Goal: Connect with others: Connect with others

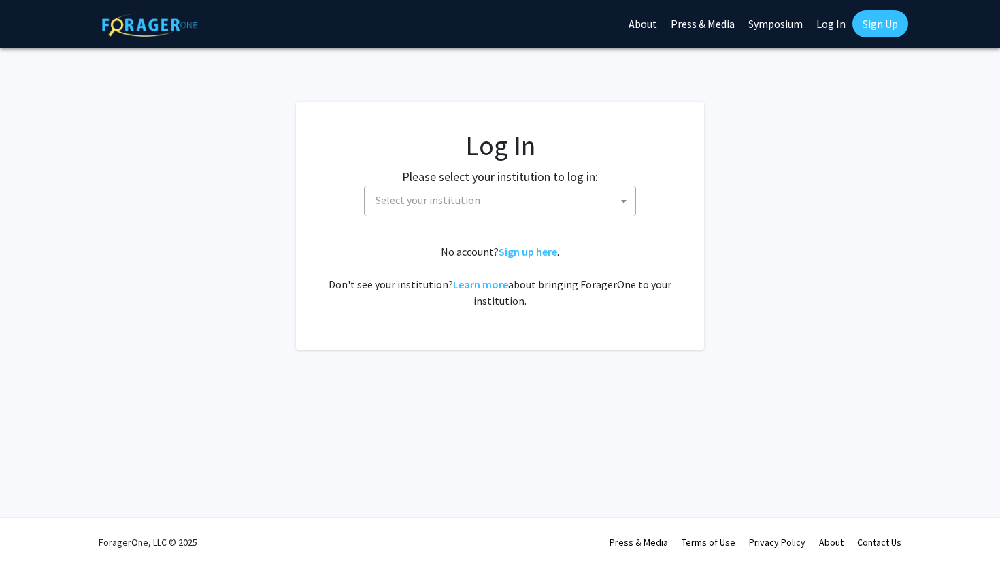
click at [467, 207] on span "Select your institution" at bounding box center [502, 200] width 265 height 28
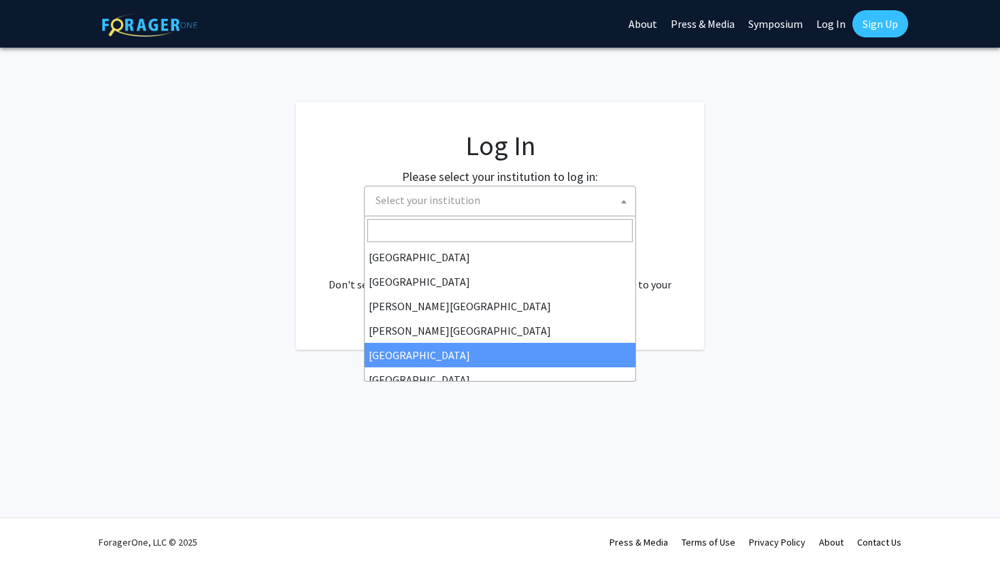
select select "6"
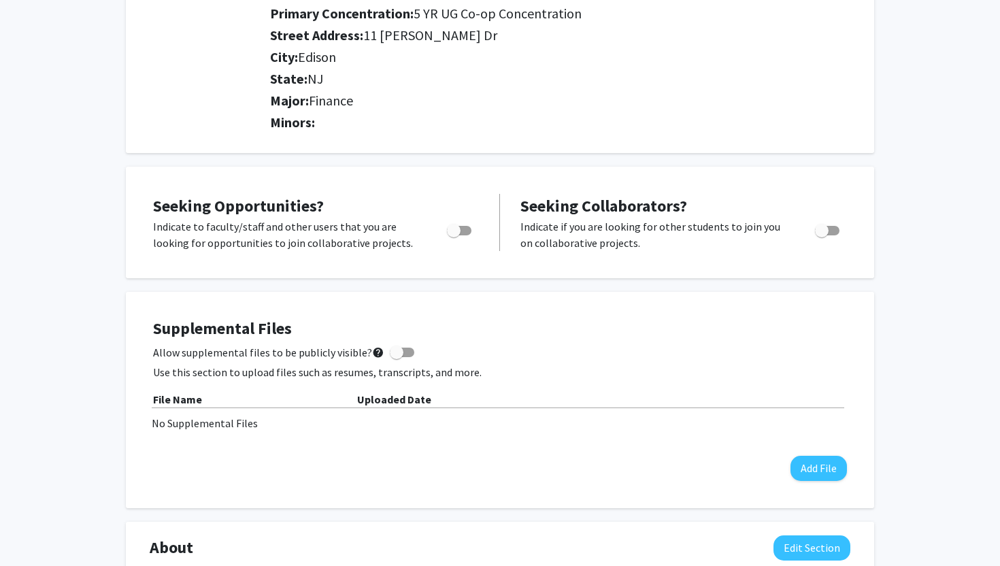
scroll to position [290, 0]
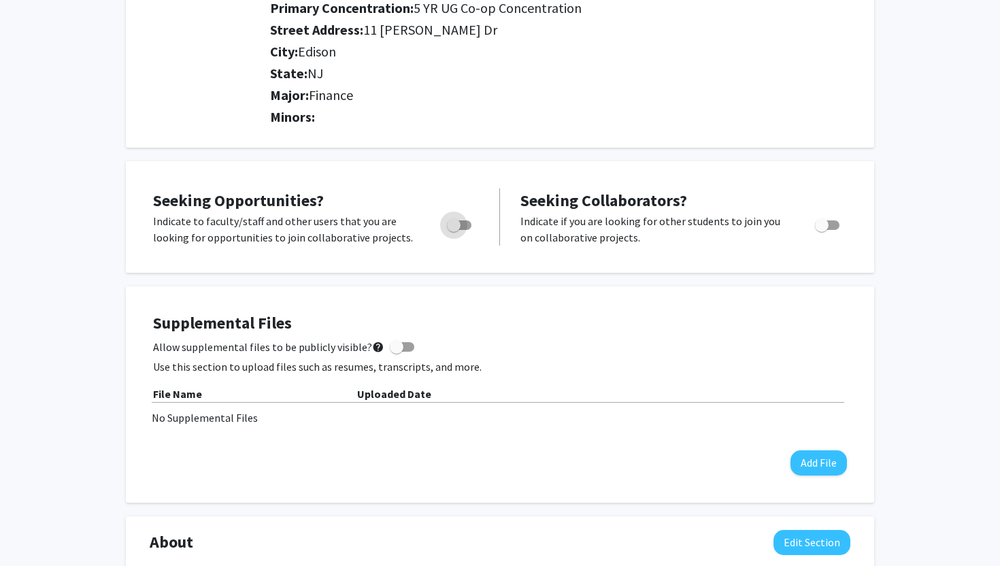
click at [467, 222] on span "Toggle" at bounding box center [459, 225] width 24 height 10
click at [454, 230] on input "Are you actively seeking opportunities?" at bounding box center [453, 230] width 1 height 1
checkbox input "true"
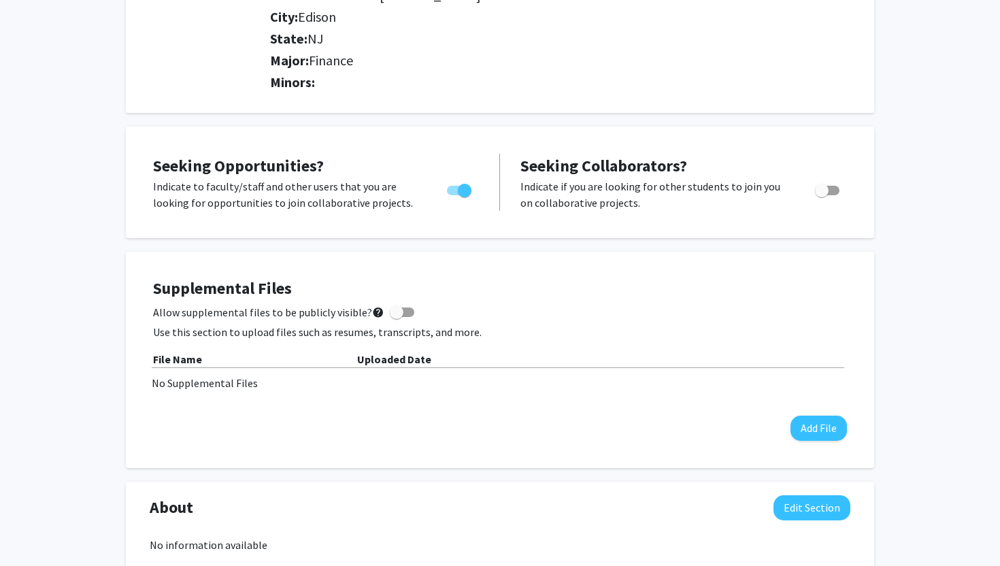
scroll to position [0, 0]
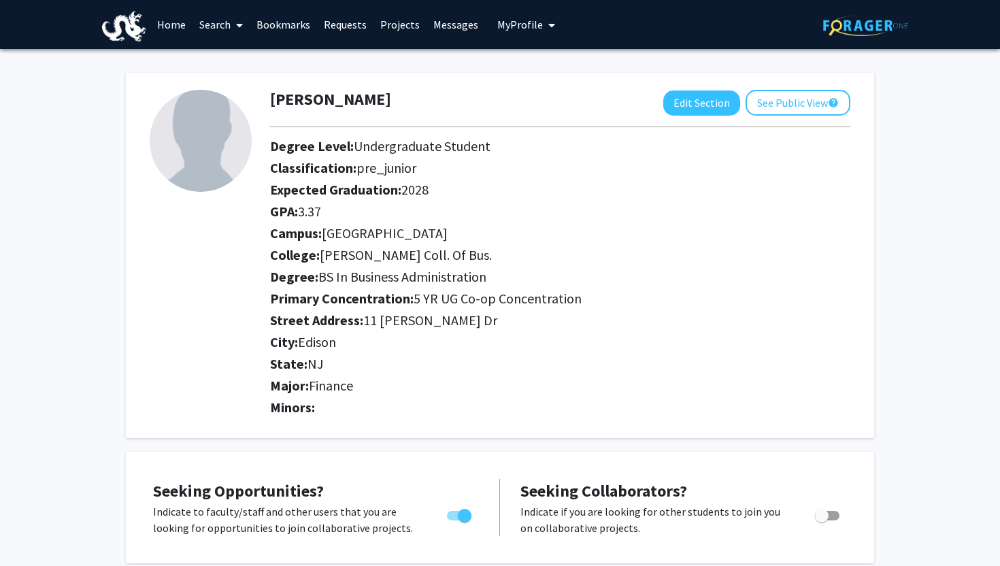
click at [219, 31] on link "Search" at bounding box center [221, 25] width 57 height 48
click at [178, 21] on link "Home" at bounding box center [171, 25] width 42 height 48
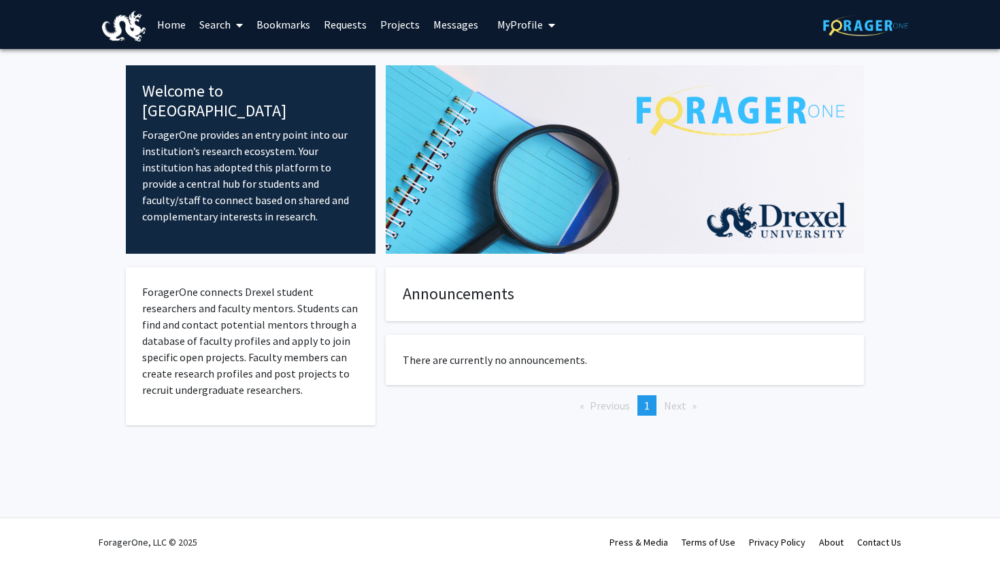
click at [274, 22] on link "Bookmarks" at bounding box center [283, 25] width 67 height 48
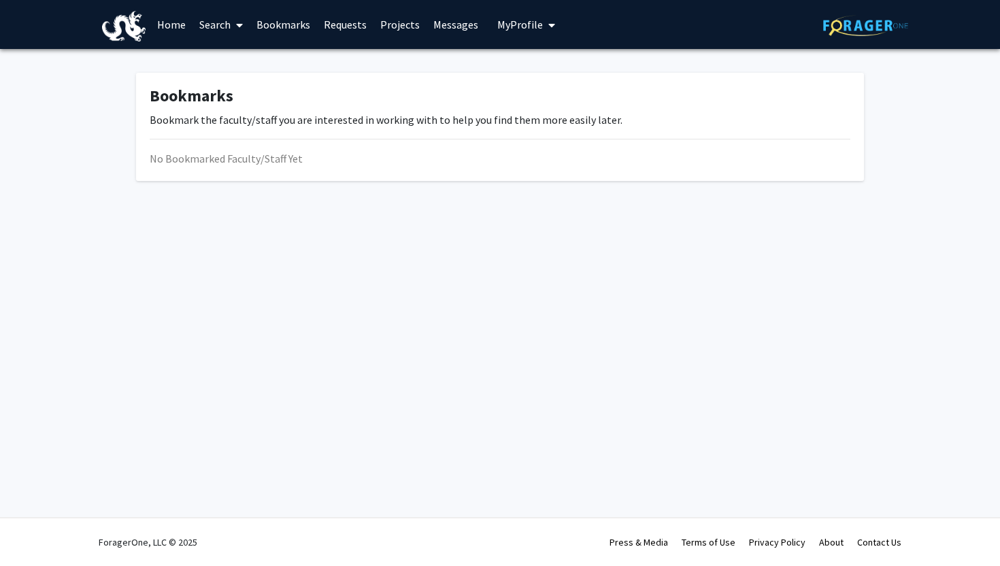
click at [350, 16] on link "Requests" at bounding box center [345, 25] width 56 height 48
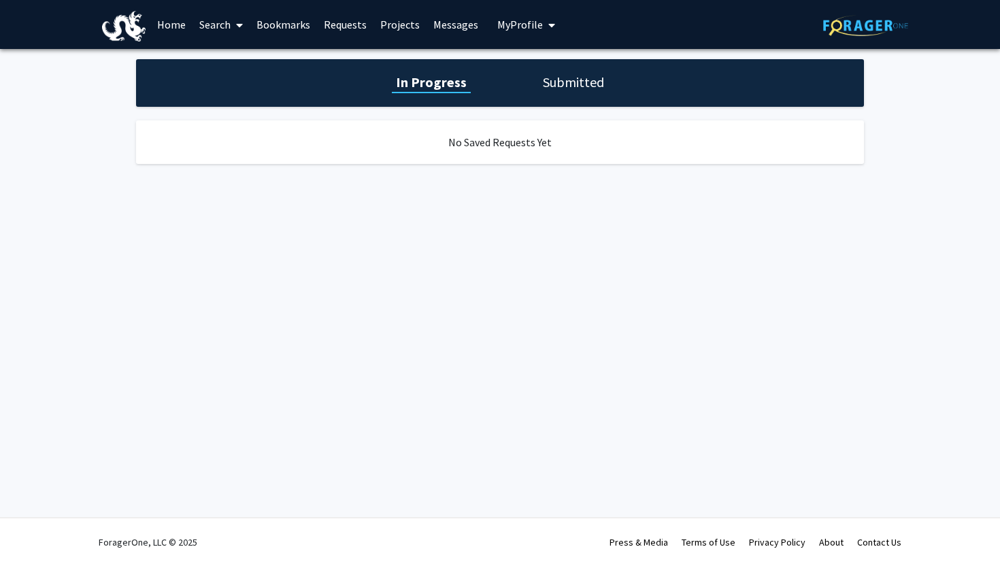
click at [408, 29] on link "Projects" at bounding box center [399, 25] width 53 height 48
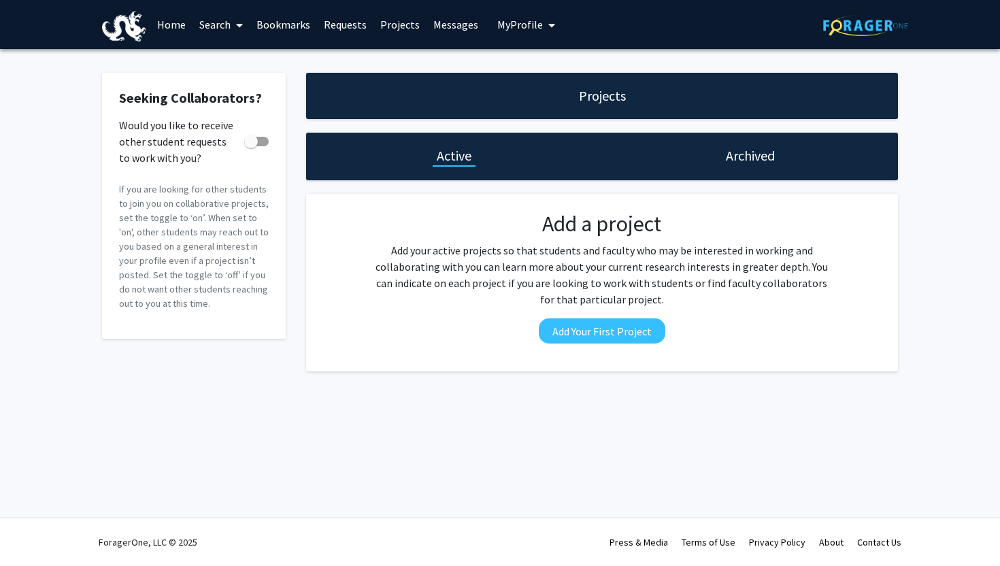
click at [439, 23] on link "Messages" at bounding box center [456, 25] width 59 height 48
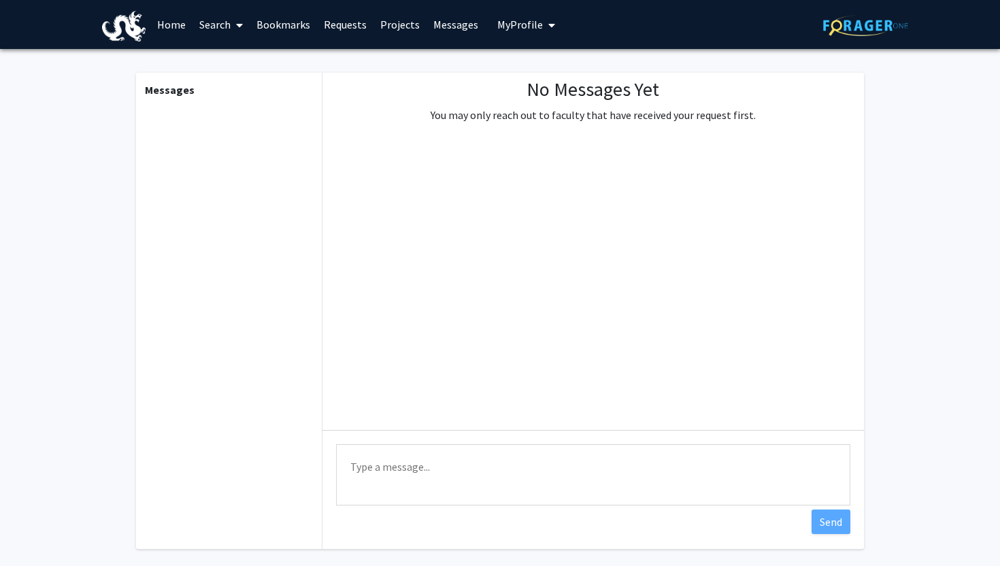
click at [527, 14] on button "My Profile" at bounding box center [526, 24] width 66 height 49
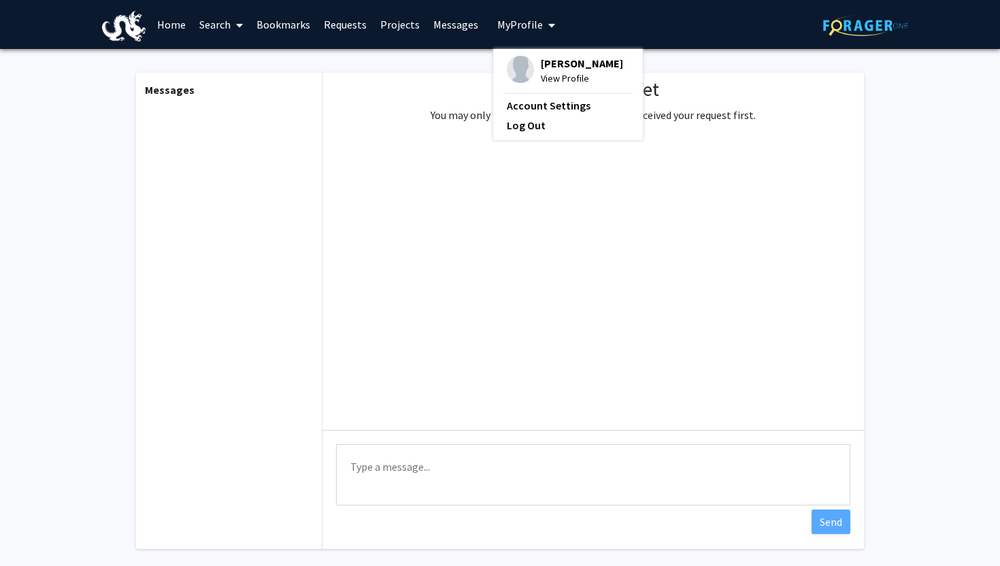
click at [328, 137] on div "No Messages Yet You may only reach out to faculty that have received your reque…" at bounding box center [592, 251] width 541 height 357
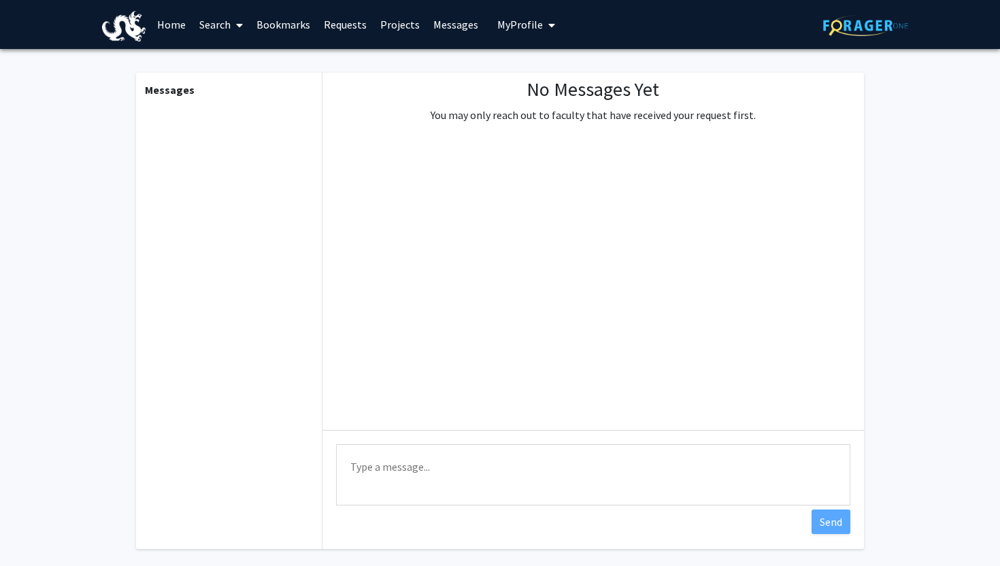
click at [450, 20] on link "Messages" at bounding box center [456, 25] width 59 height 48
click at [135, 29] on img at bounding box center [124, 26] width 44 height 31
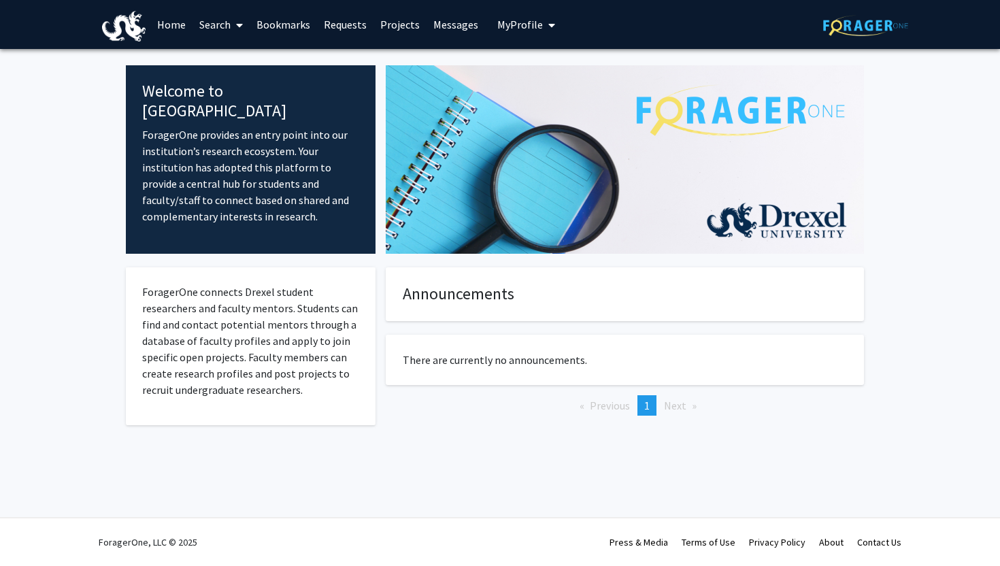
click at [225, 11] on link "Search" at bounding box center [221, 25] width 57 height 48
click at [227, 61] on span "Faculty/Staff" at bounding box center [243, 62] width 100 height 27
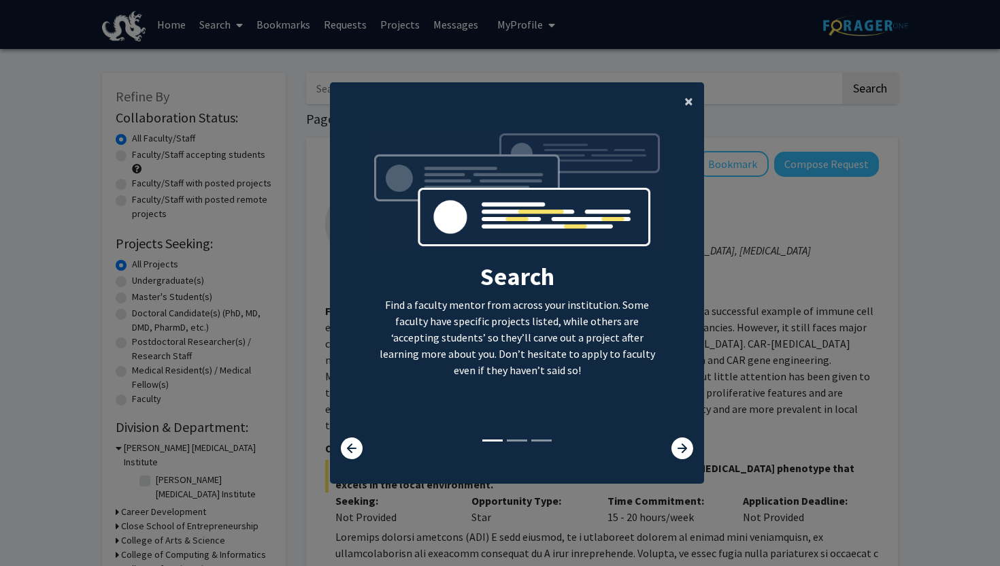
click at [686, 105] on span "×" at bounding box center [688, 100] width 9 height 21
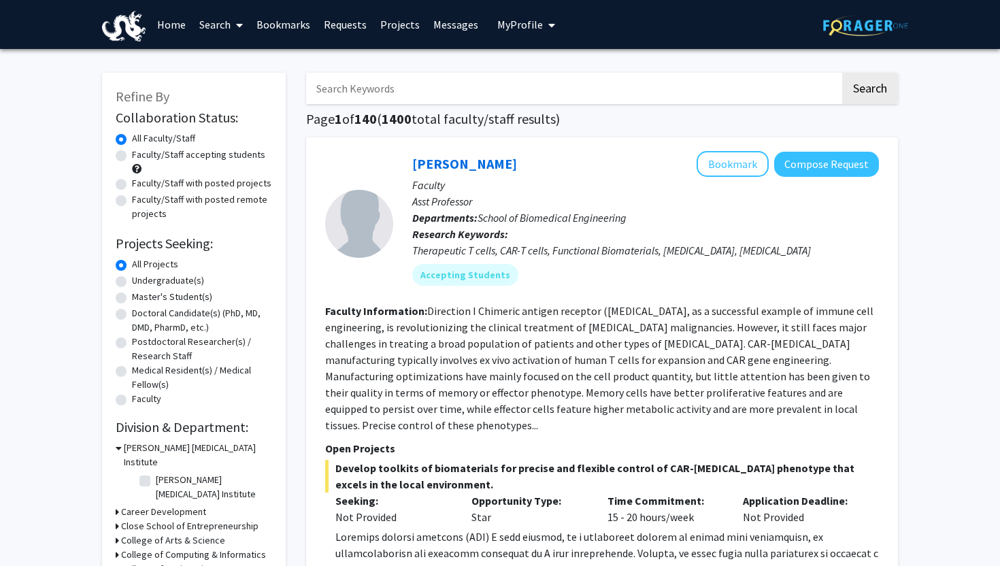
click at [396, 75] on input "Search Keywords" at bounding box center [573, 88] width 534 height 31
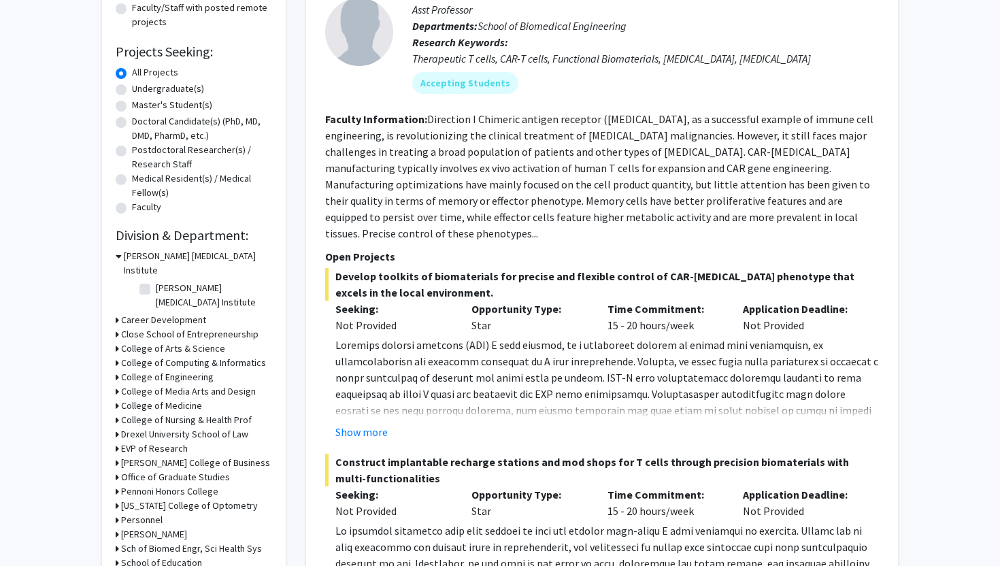
scroll to position [198, 0]
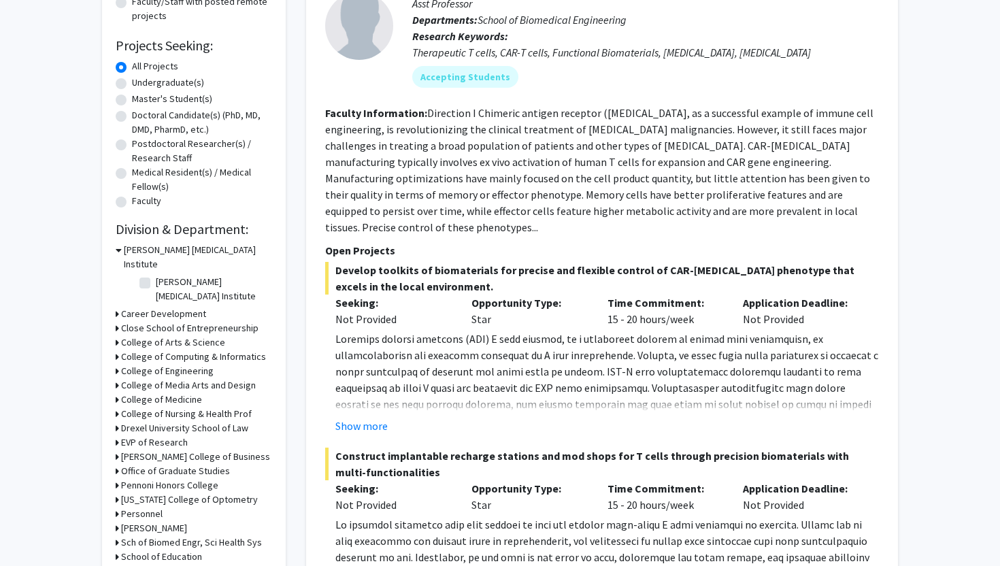
click at [134, 450] on h3 "Lebow College of Business" at bounding box center [195, 457] width 149 height 14
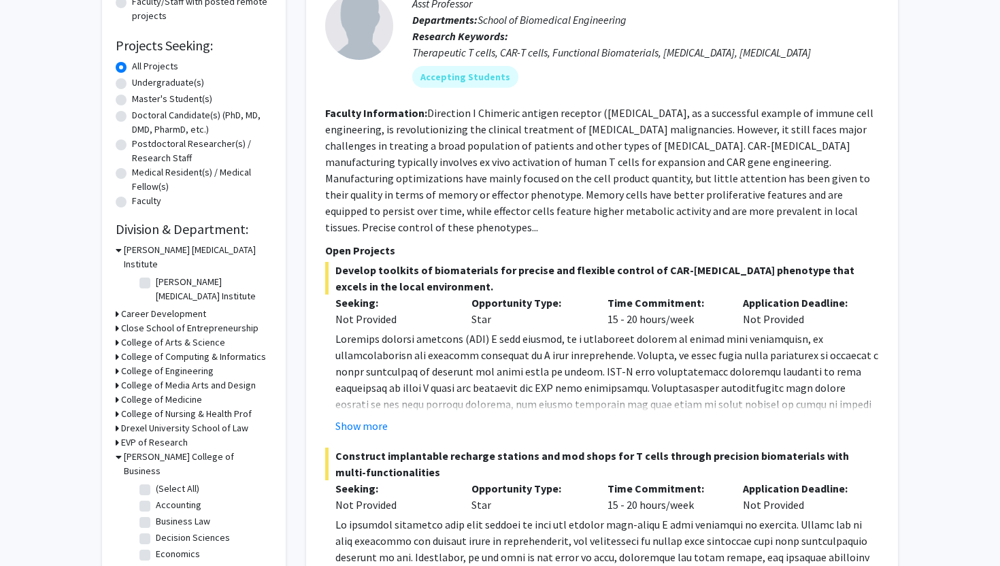
scroll to position [67, 0]
click at [156, 497] on label "Finance" at bounding box center [171, 504] width 31 height 14
click at [156, 497] on input "Finance" at bounding box center [160, 501] width 9 height 9
checkbox input "true"
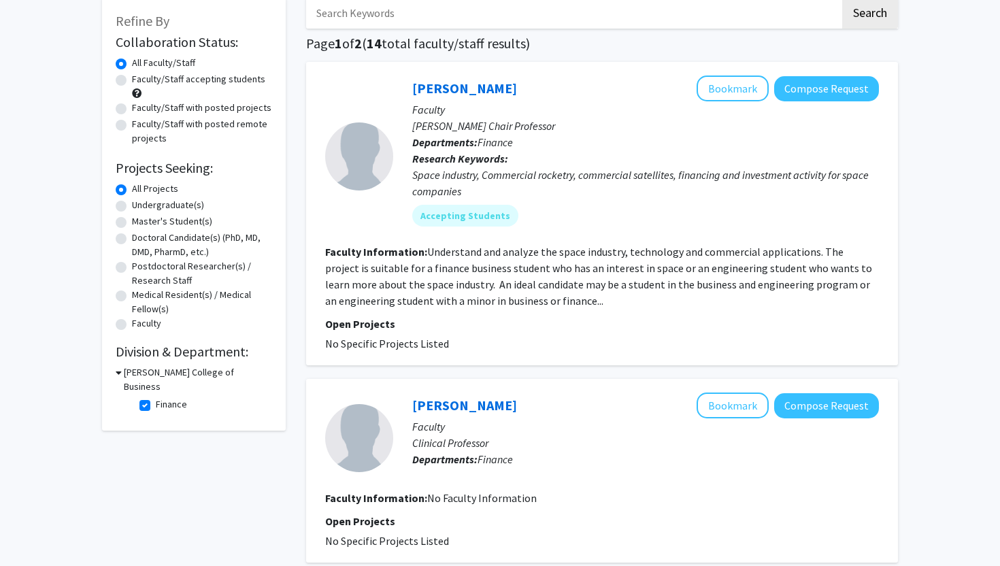
scroll to position [82, 0]
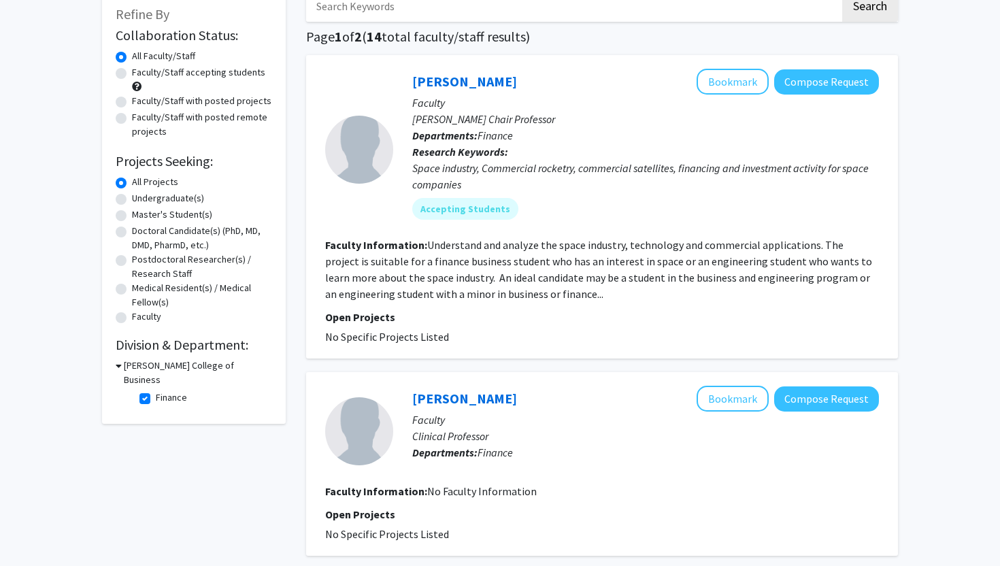
click at [169, 364] on h3 "Lebow College of Business" at bounding box center [198, 372] width 148 height 29
click at [169, 364] on h3 "Lebow College of Business" at bounding box center [195, 365] width 149 height 14
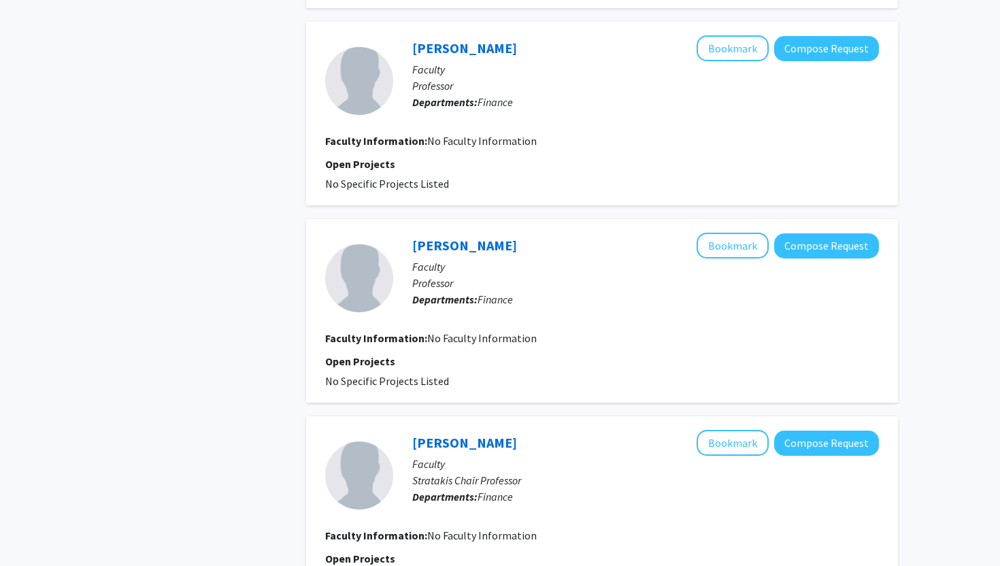
scroll to position [0, 0]
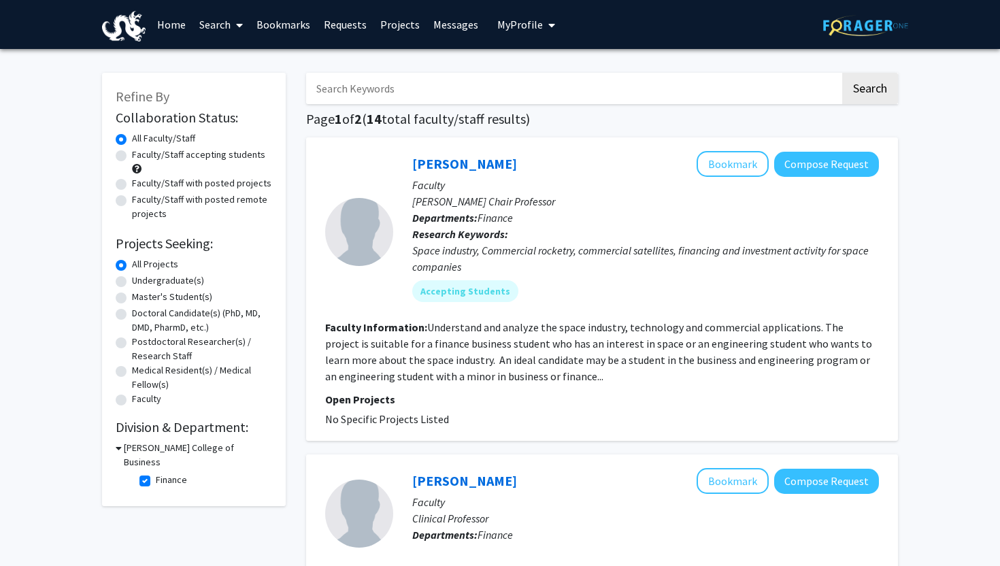
click at [156, 473] on label "Finance" at bounding box center [171, 480] width 31 height 14
click at [156, 473] on input "Finance" at bounding box center [160, 477] width 9 height 9
checkbox input "false"
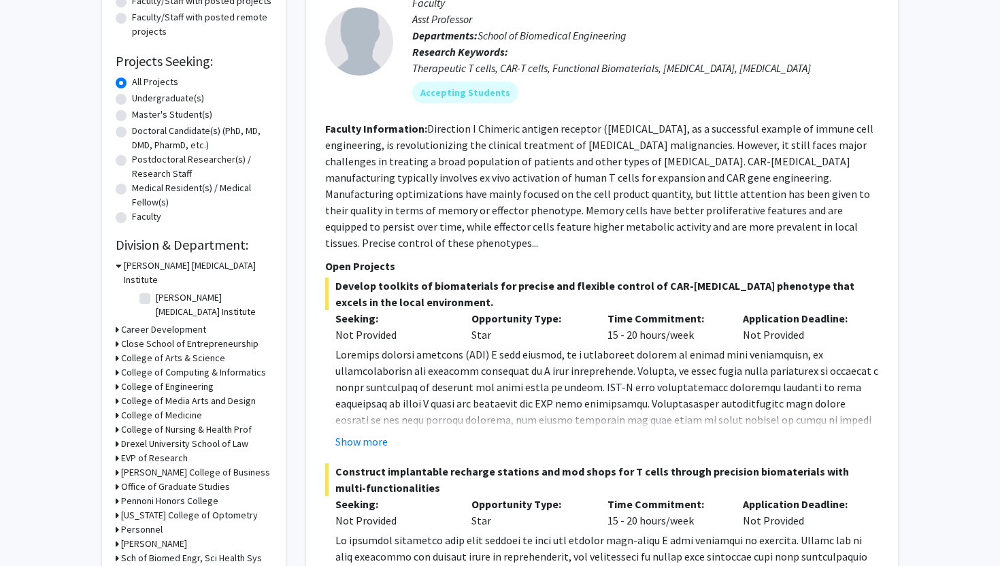
scroll to position [189, 0]
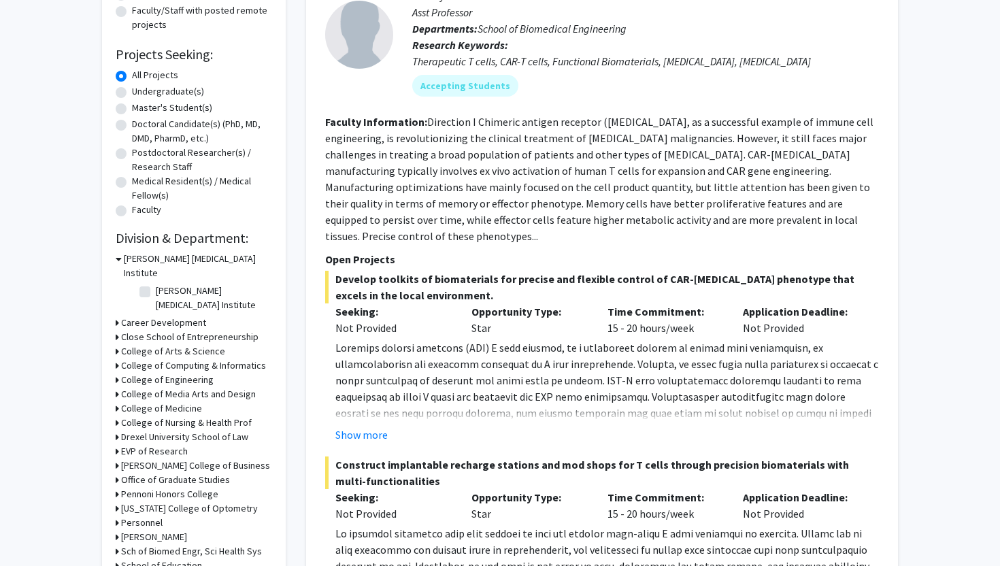
click at [140, 458] on h3 "Lebow College of Business" at bounding box center [195, 465] width 149 height 14
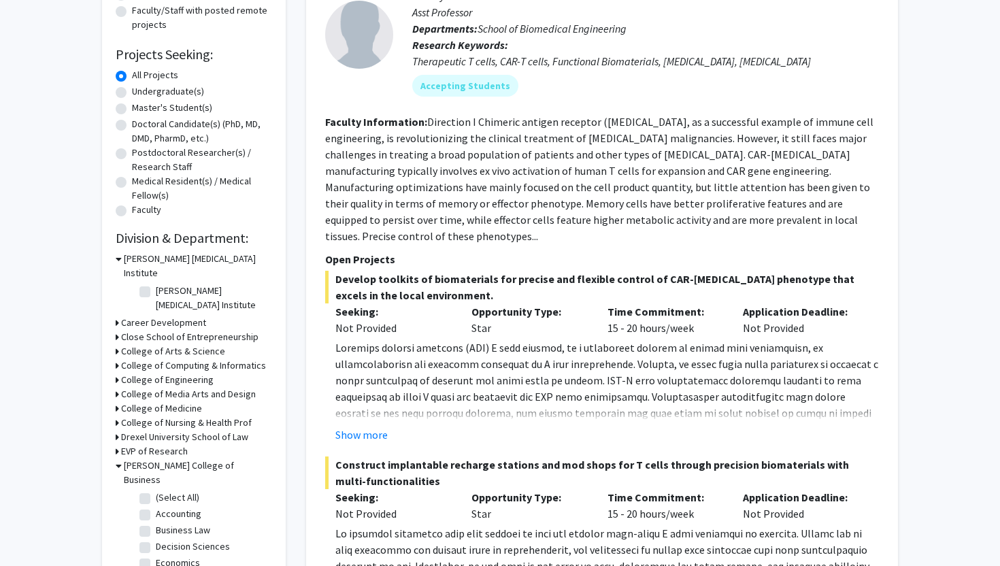
click at [141, 490] on fg-checkbox "(Select All) (Select All)" at bounding box center [203, 498] width 129 height 16
click at [156, 490] on label "(Select All)" at bounding box center [178, 497] width 44 height 14
click at [156, 490] on input "(Select All)" at bounding box center [160, 494] width 9 height 9
checkbox input "true"
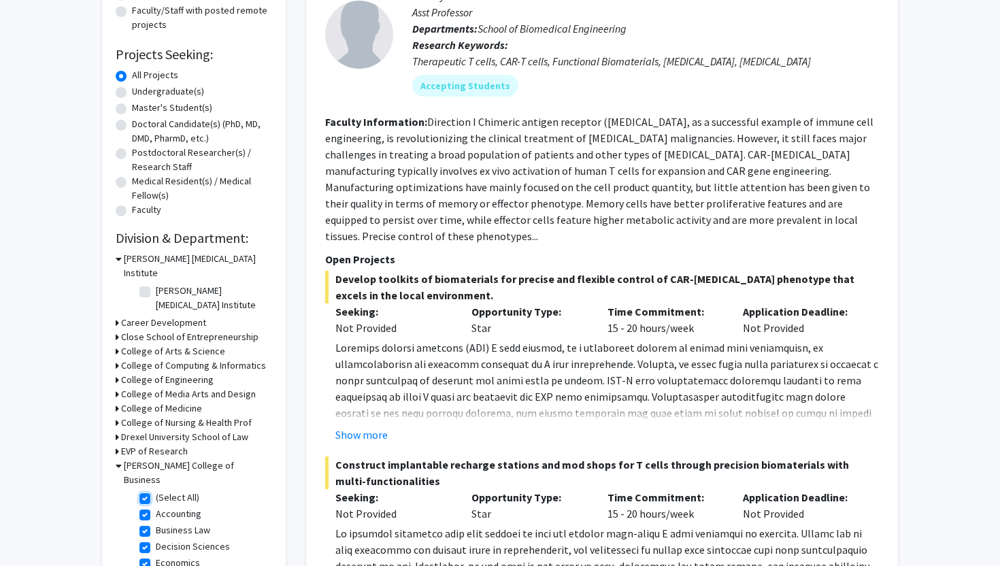
checkbox input "true"
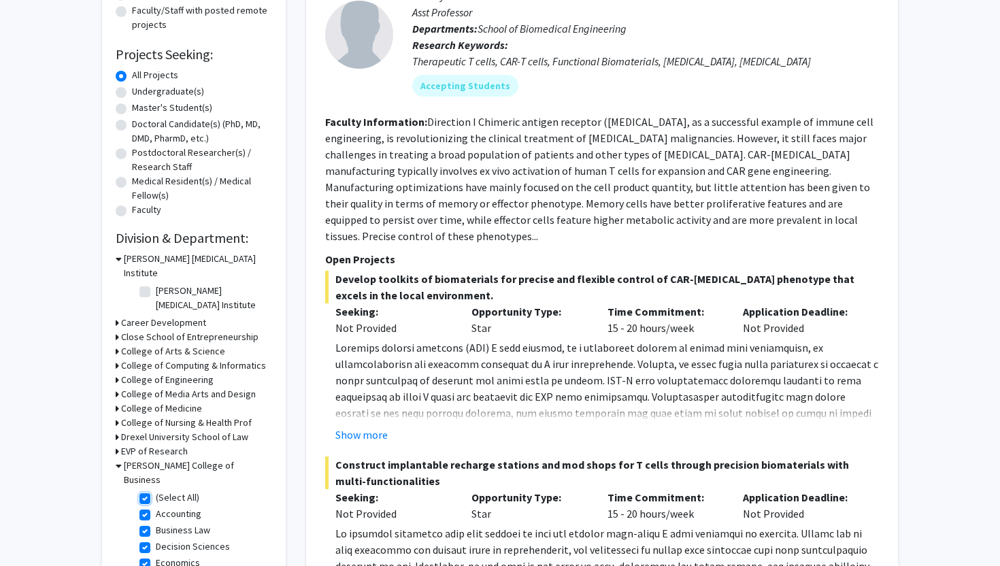
checkbox input "true"
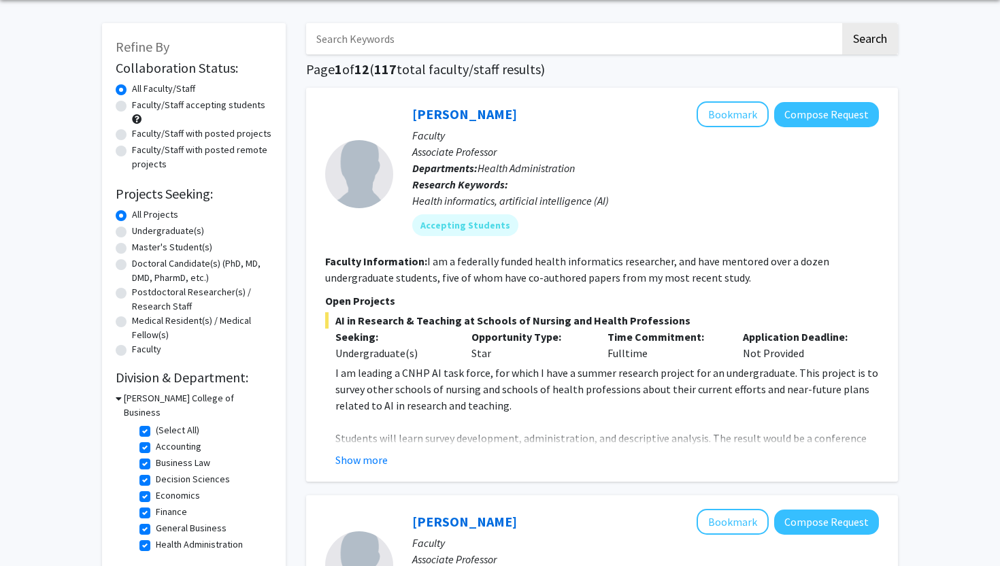
scroll to position [54, 0]
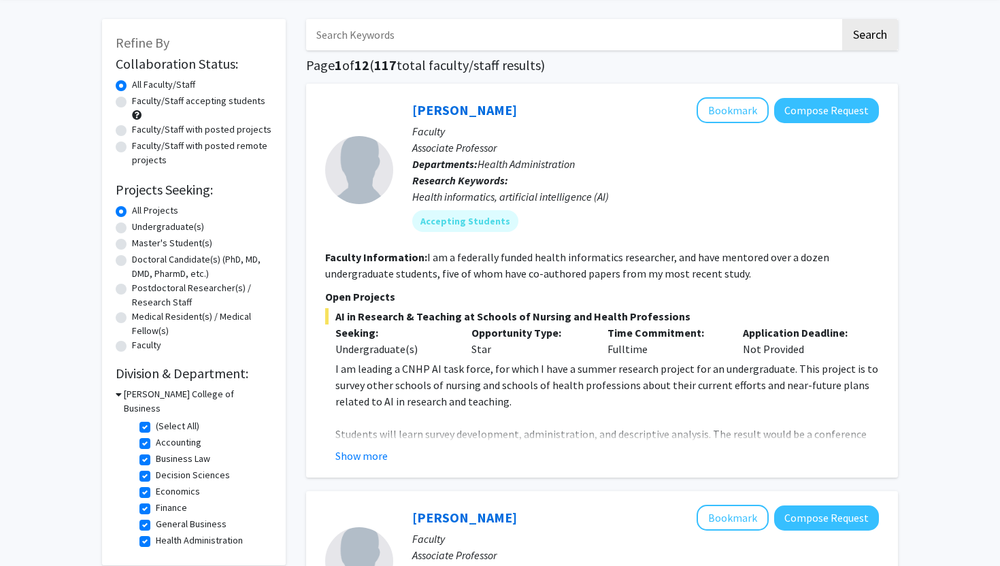
click at [156, 533] on label "Health Administration" at bounding box center [199, 540] width 87 height 14
click at [156, 533] on input "Health Administration" at bounding box center [160, 537] width 9 height 9
checkbox input "false"
checkbox input "true"
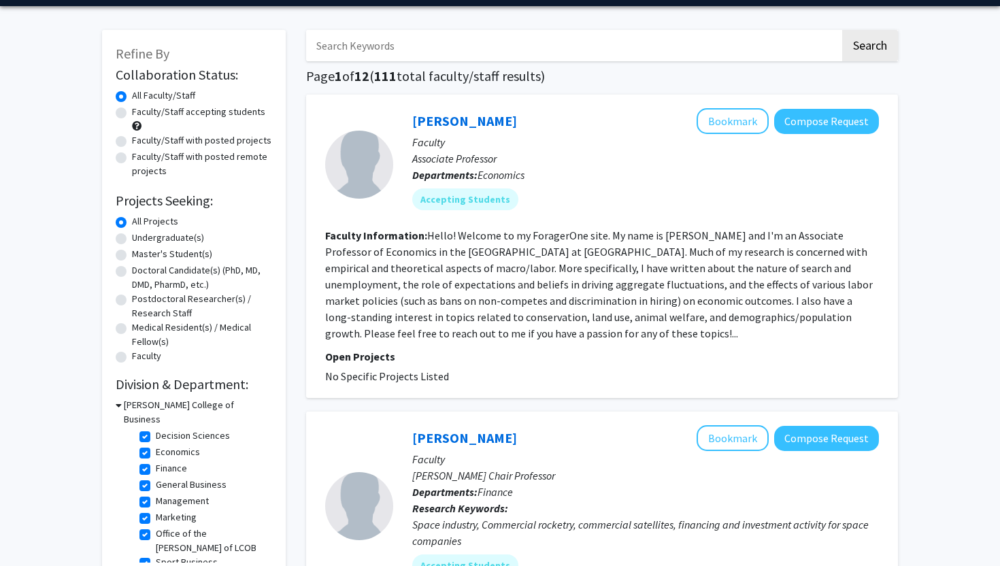
scroll to position [60, 0]
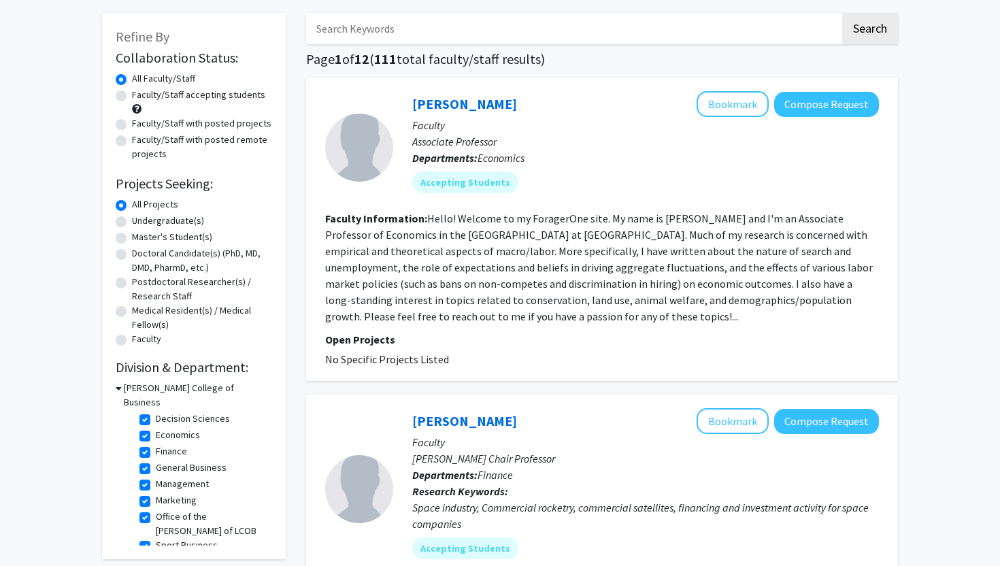
click at [156, 538] on label "Sport Business" at bounding box center [187, 545] width 62 height 14
click at [156, 538] on input "Sport Business" at bounding box center [160, 542] width 9 height 9
checkbox input "false"
checkbox input "true"
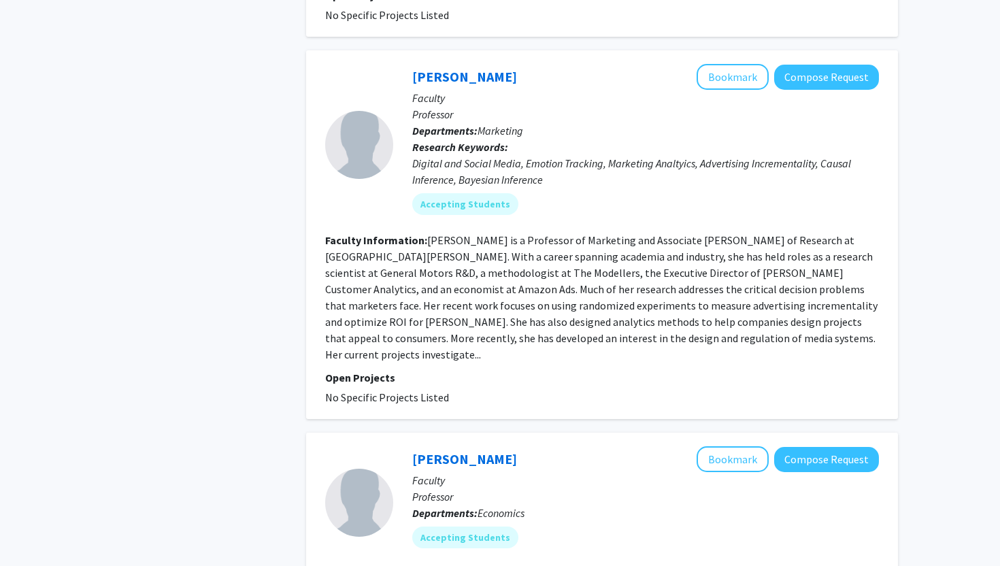
scroll to position [722, 0]
click at [479, 205] on mat-chip "Accepting Students" at bounding box center [465, 204] width 106 height 22
click at [442, 78] on link "Elea Feit" at bounding box center [464, 75] width 105 height 17
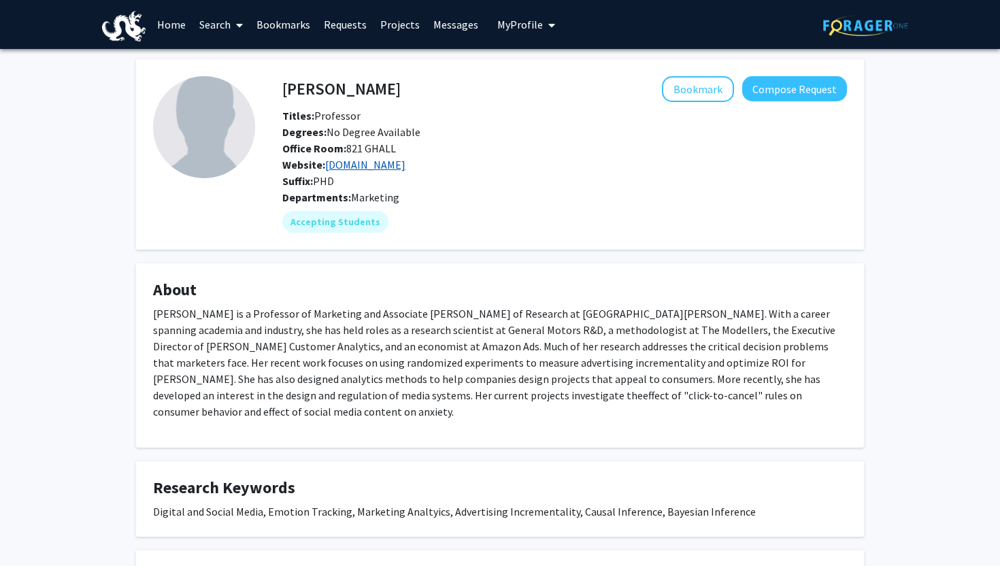
click at [354, 161] on link "eleafeit.com" at bounding box center [365, 165] width 80 height 14
click at [766, 86] on button "Compose Request" at bounding box center [794, 88] width 105 height 25
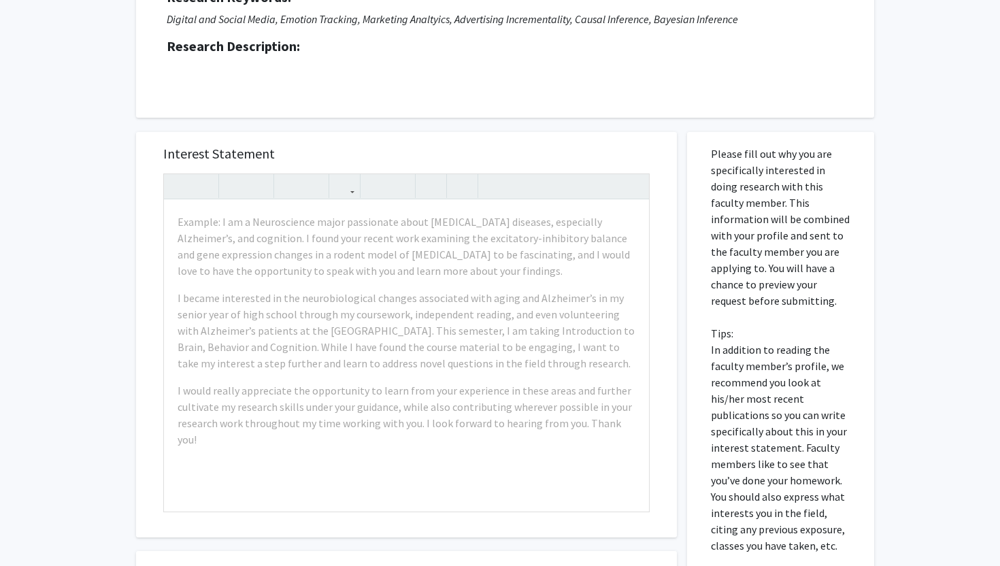
scroll to position [222, 0]
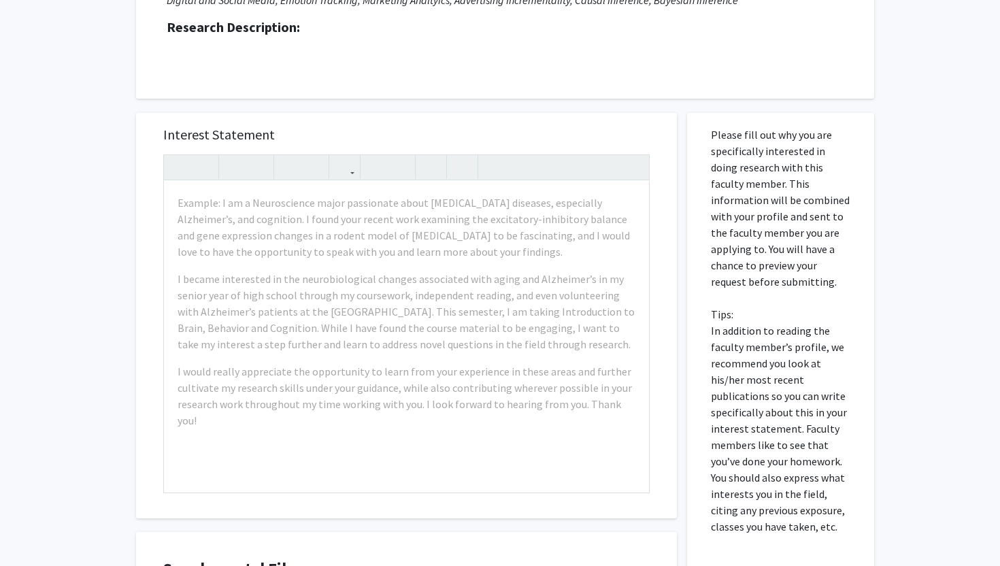
click at [576, 101] on div "Interest Statement Example: I am a Neuroscience major passionate about neurodeg…" at bounding box center [406, 406] width 561 height 615
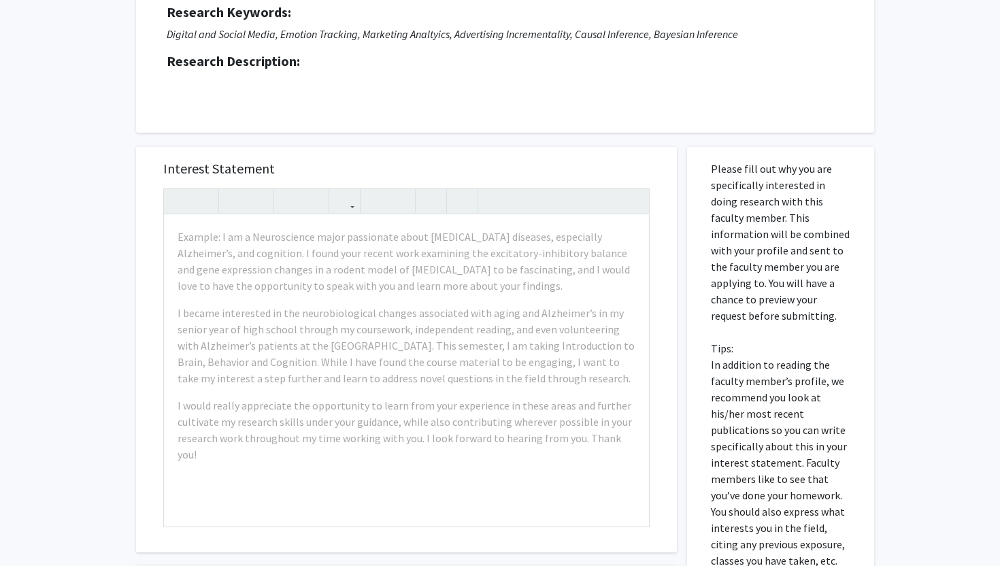
scroll to position [0, 0]
